Goal: Task Accomplishment & Management: Use online tool/utility

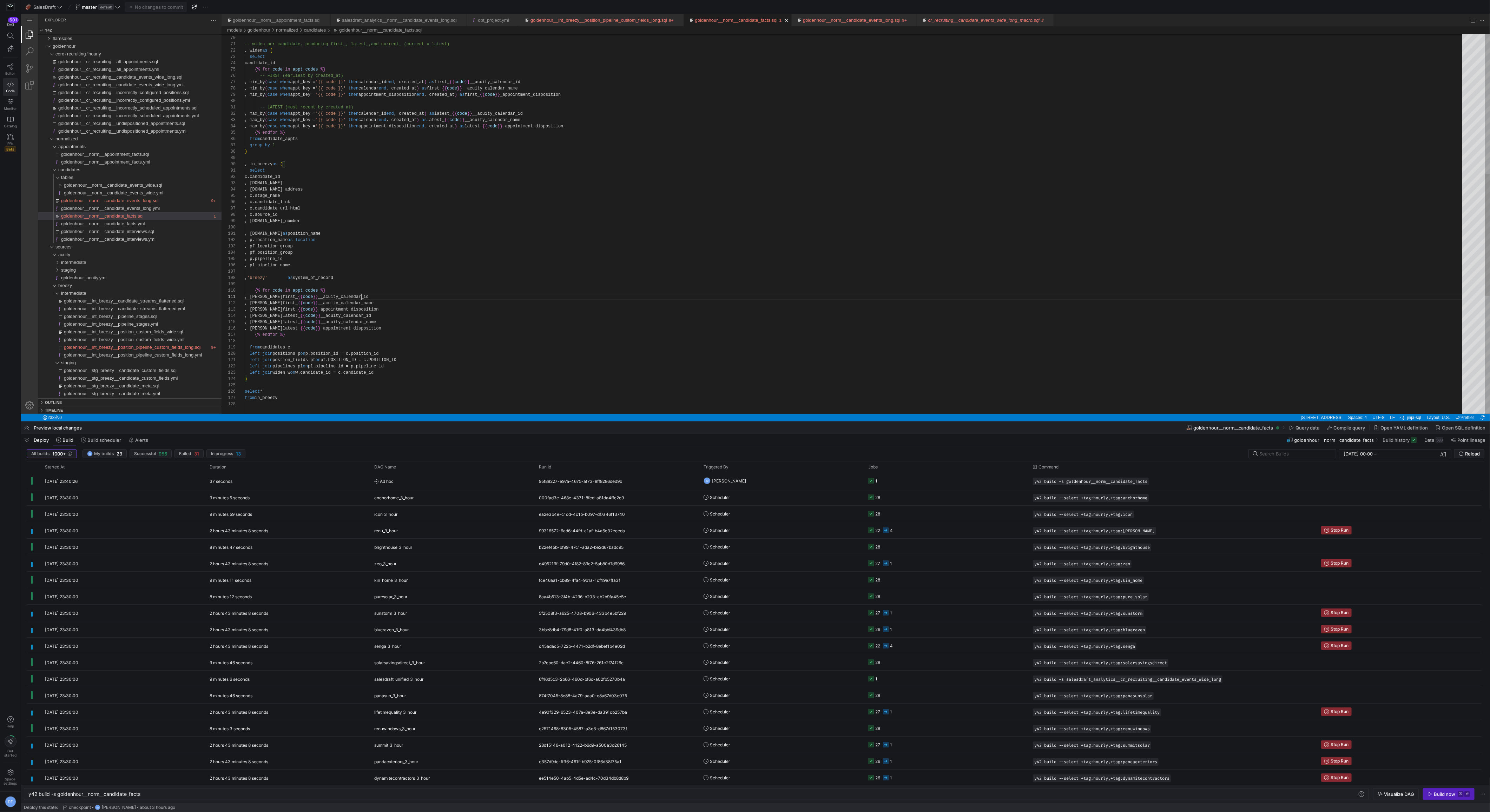
scroll to position [0, 117]
click at [1468, 456] on span "Reload" at bounding box center [1472, 453] width 14 height 5
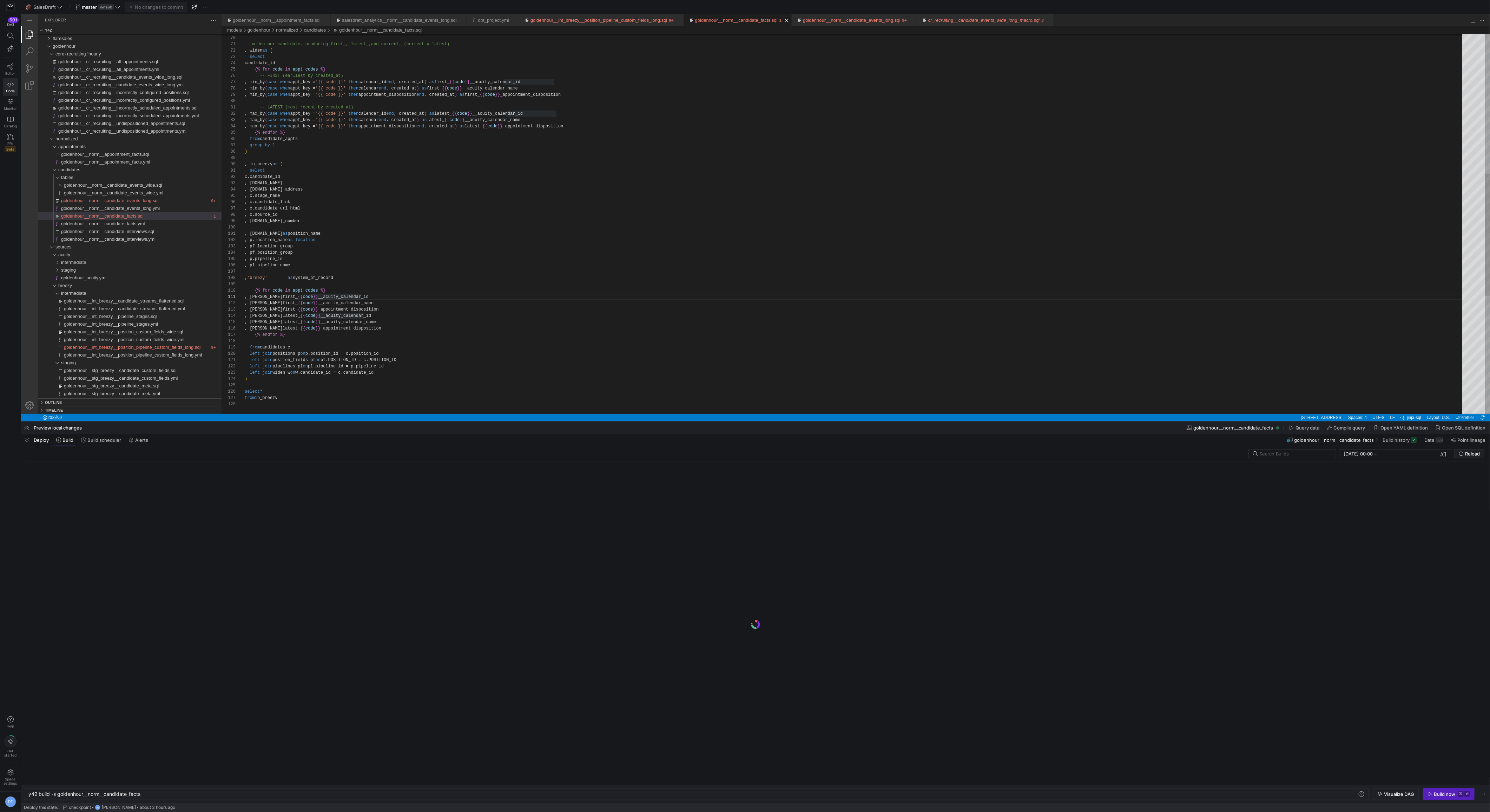
click at [709, 355] on div ") -- widen per candidate, producing first_, latest_, and current_ (current = la…" at bounding box center [855, 190] width 1222 height 1182
